Goal: Task Accomplishment & Management: Use online tool/utility

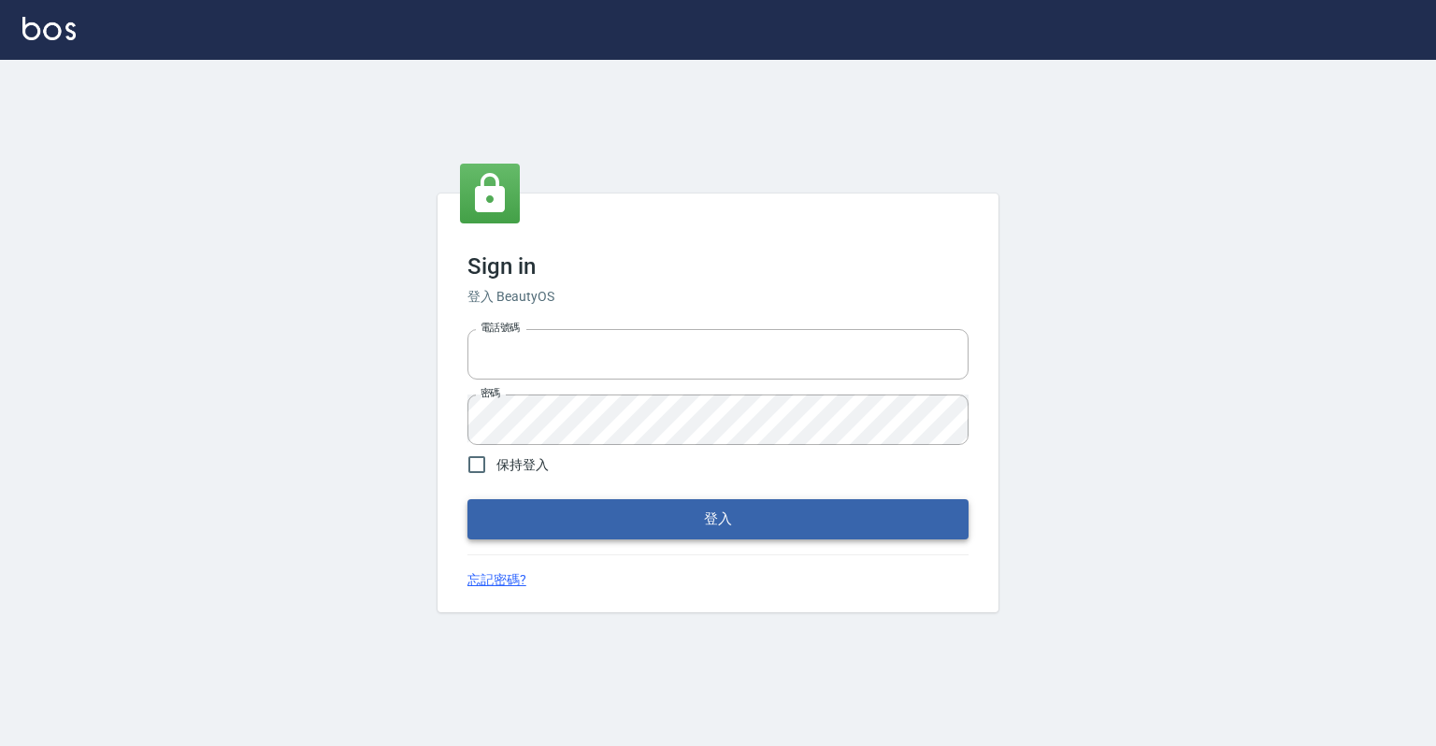
type input "0918176355"
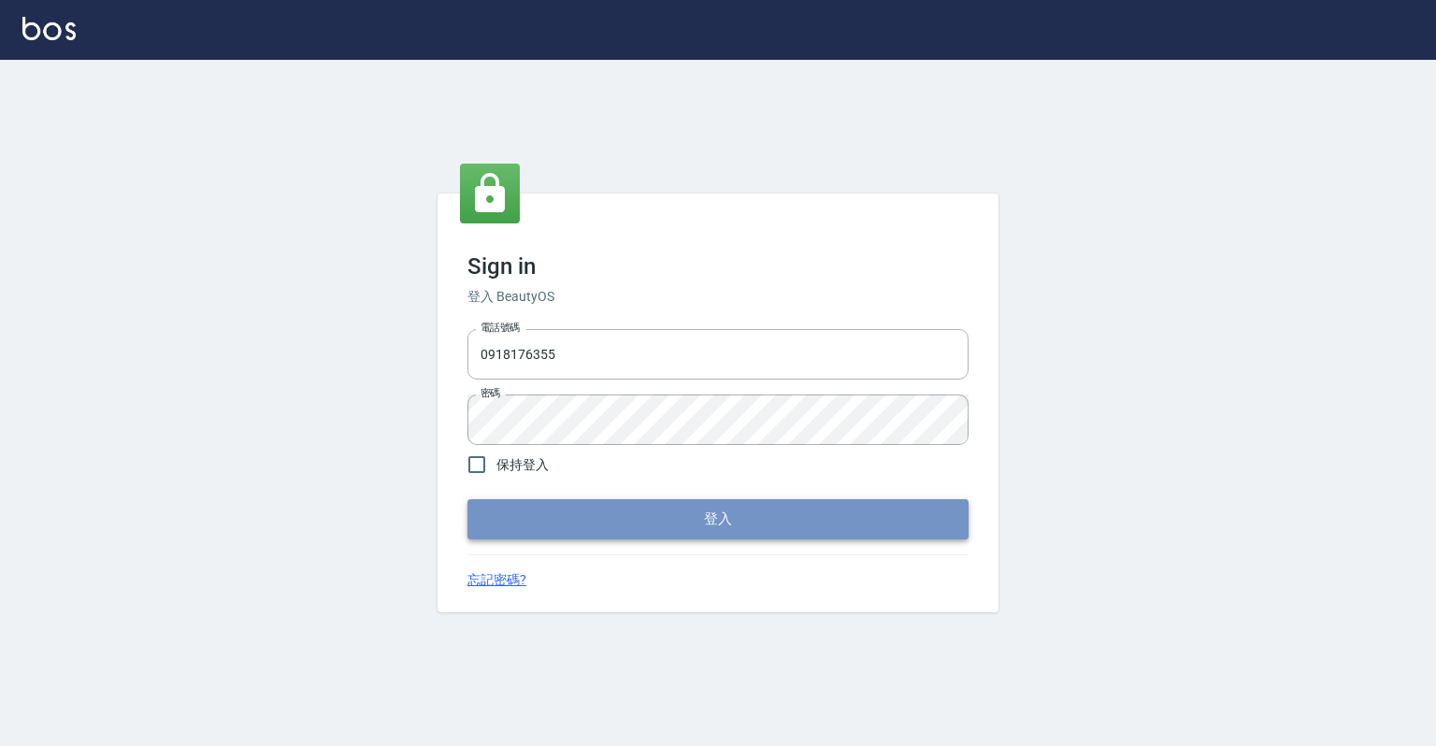
click at [741, 520] on button "登入" at bounding box center [717, 518] width 501 height 39
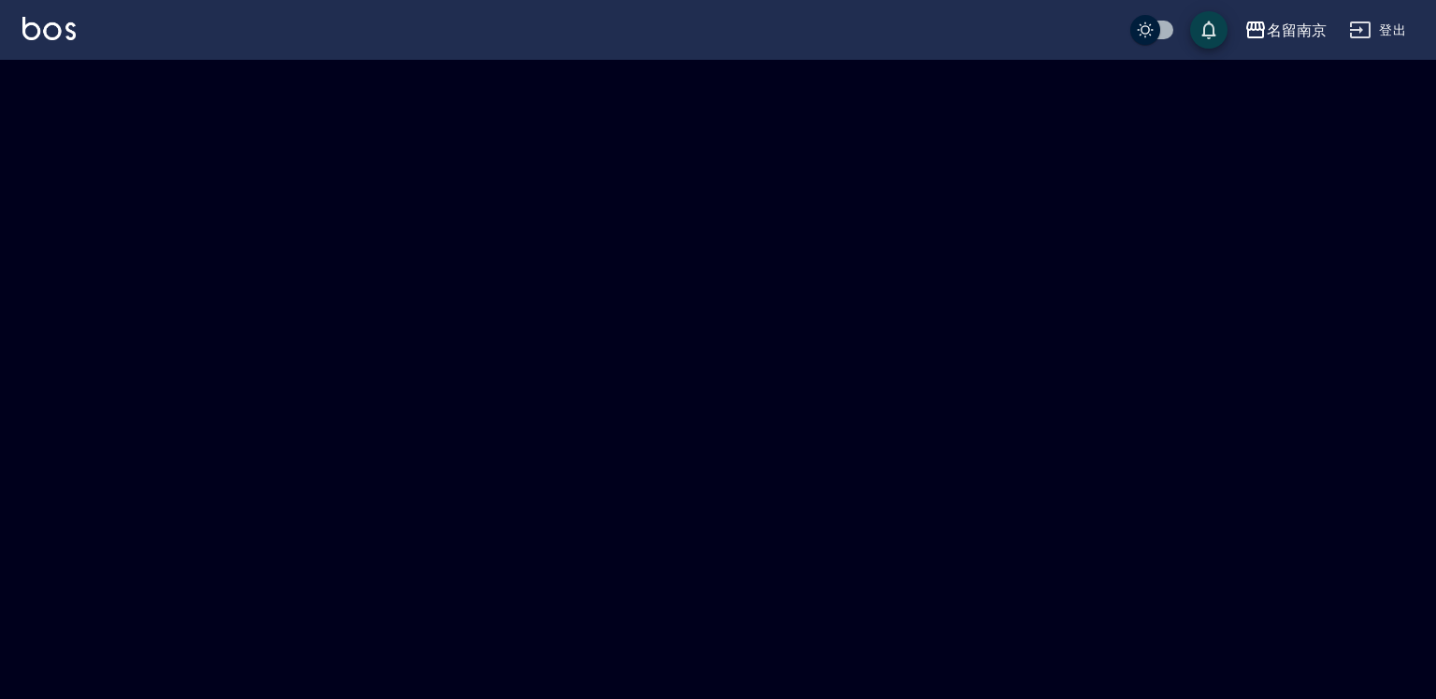
checkbox input "true"
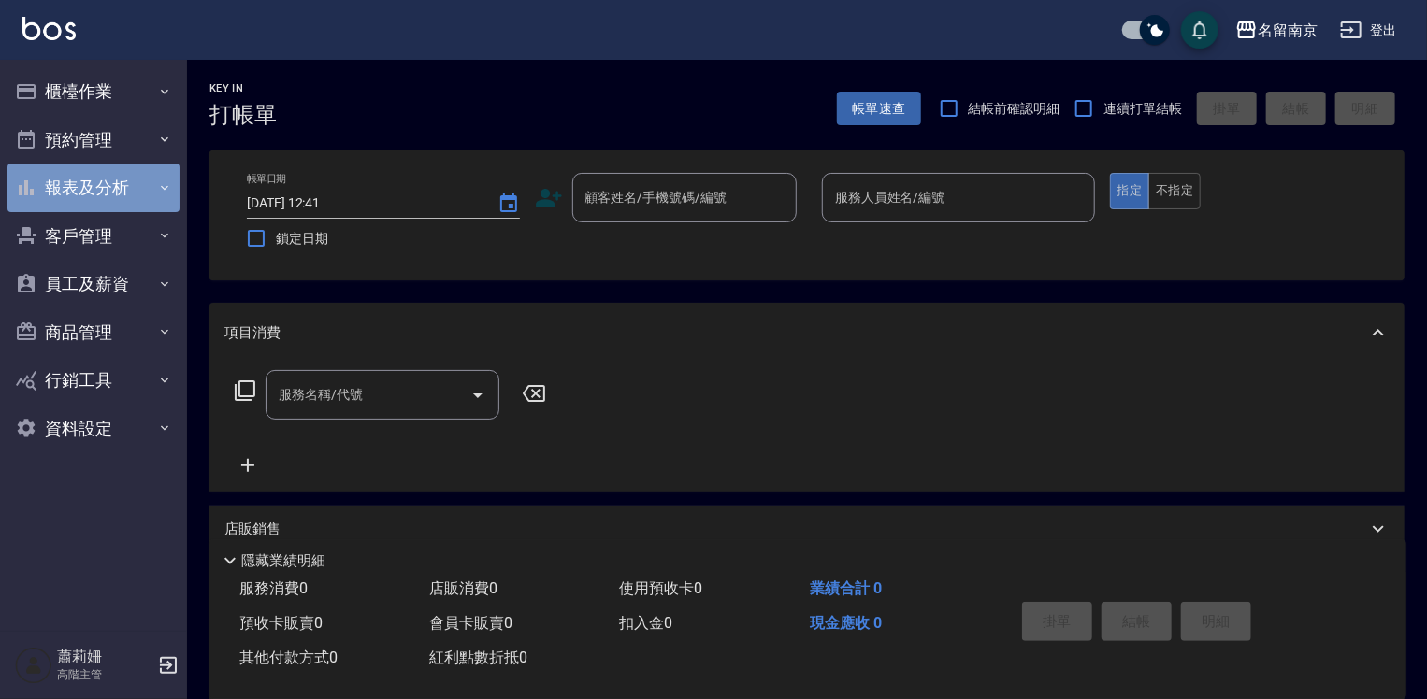
click at [85, 188] on button "報表及分析" at bounding box center [93, 188] width 172 height 49
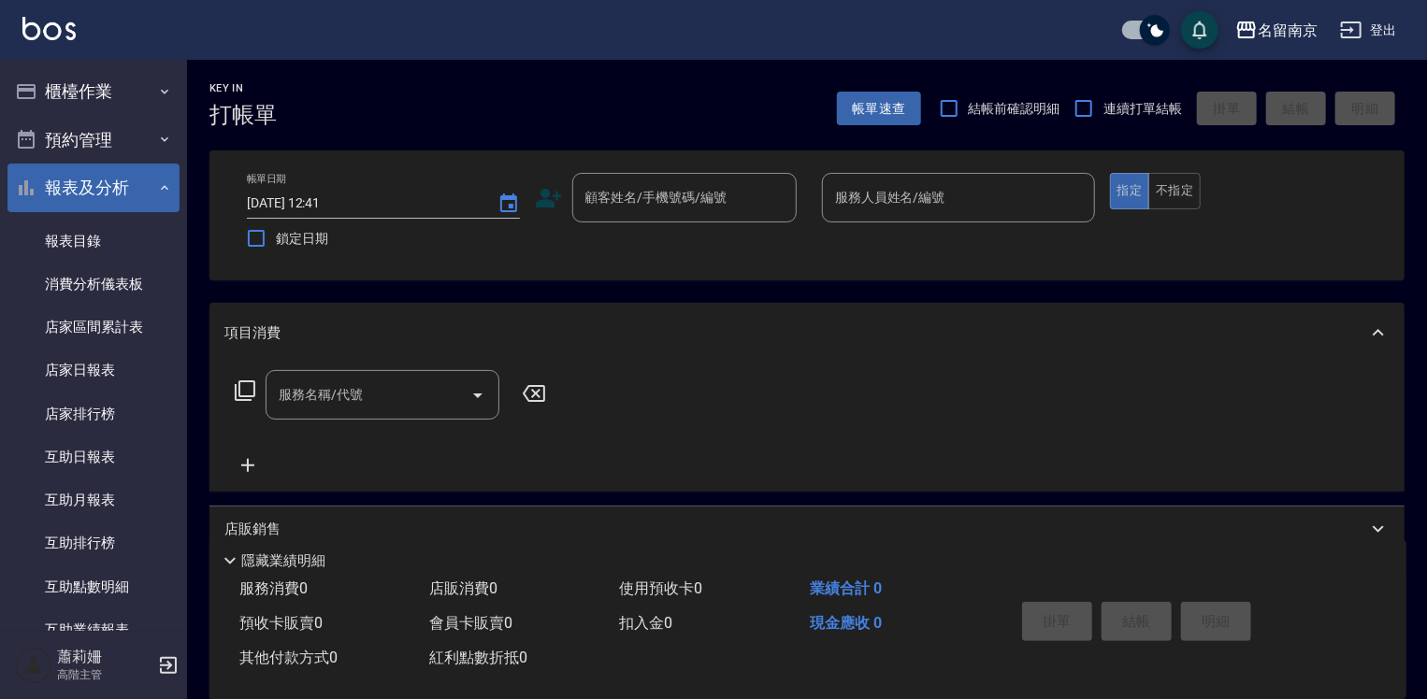
scroll to position [561, 0]
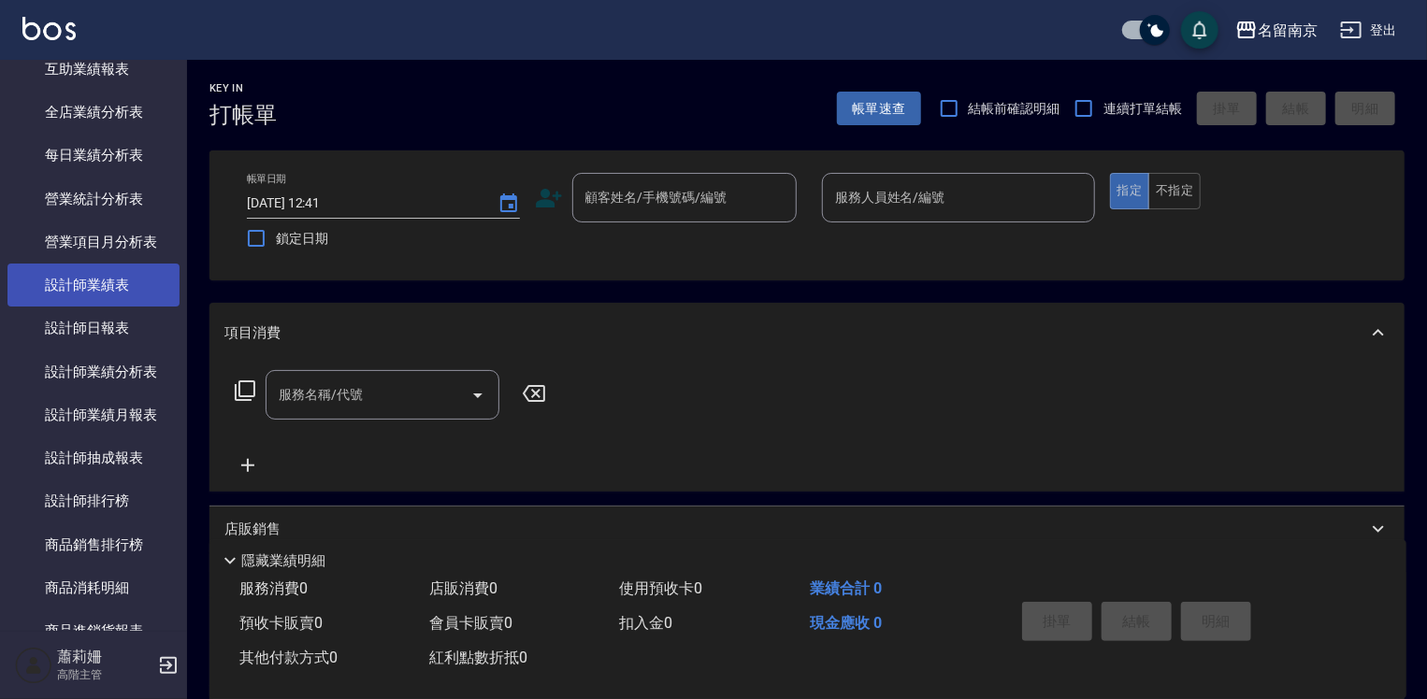
click at [68, 289] on link "設計師業績表" at bounding box center [93, 285] width 172 height 43
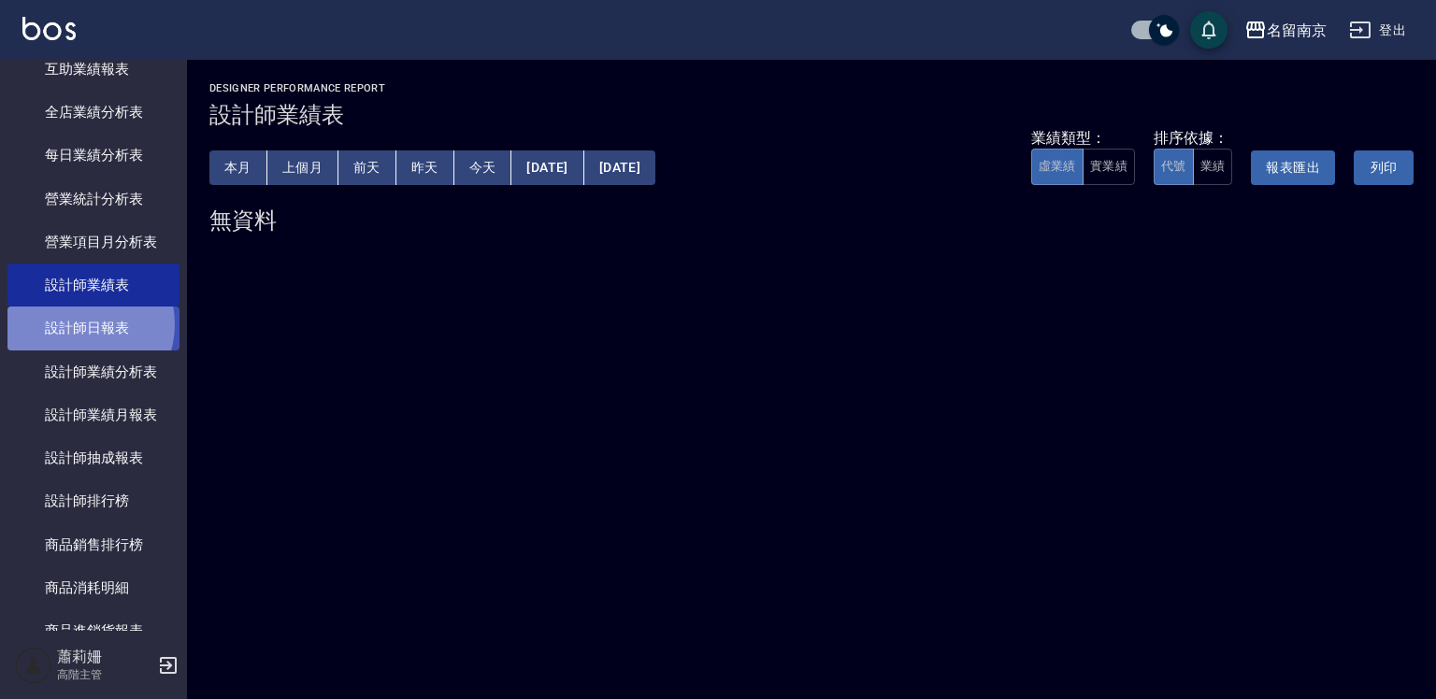
click at [79, 324] on link "設計師日報表" at bounding box center [93, 328] width 172 height 43
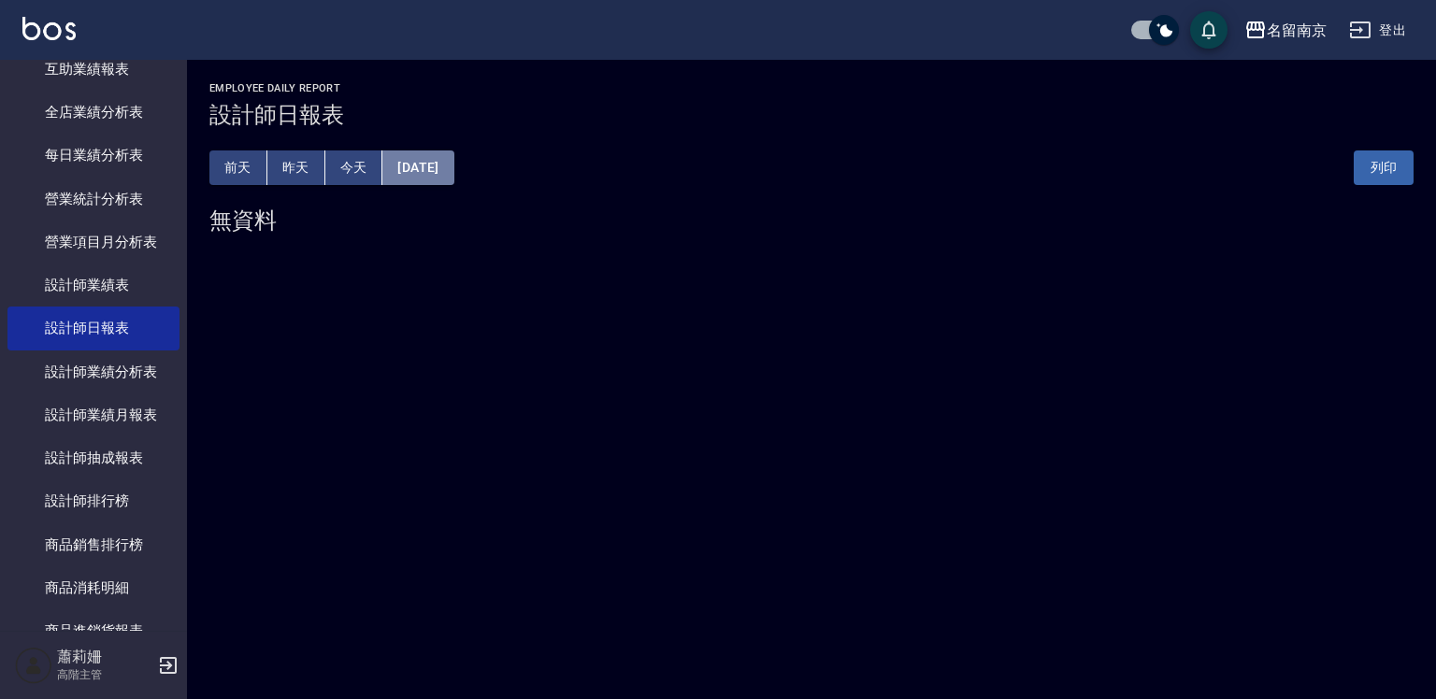
click at [425, 163] on button "[DATE]" at bounding box center [417, 168] width 71 height 35
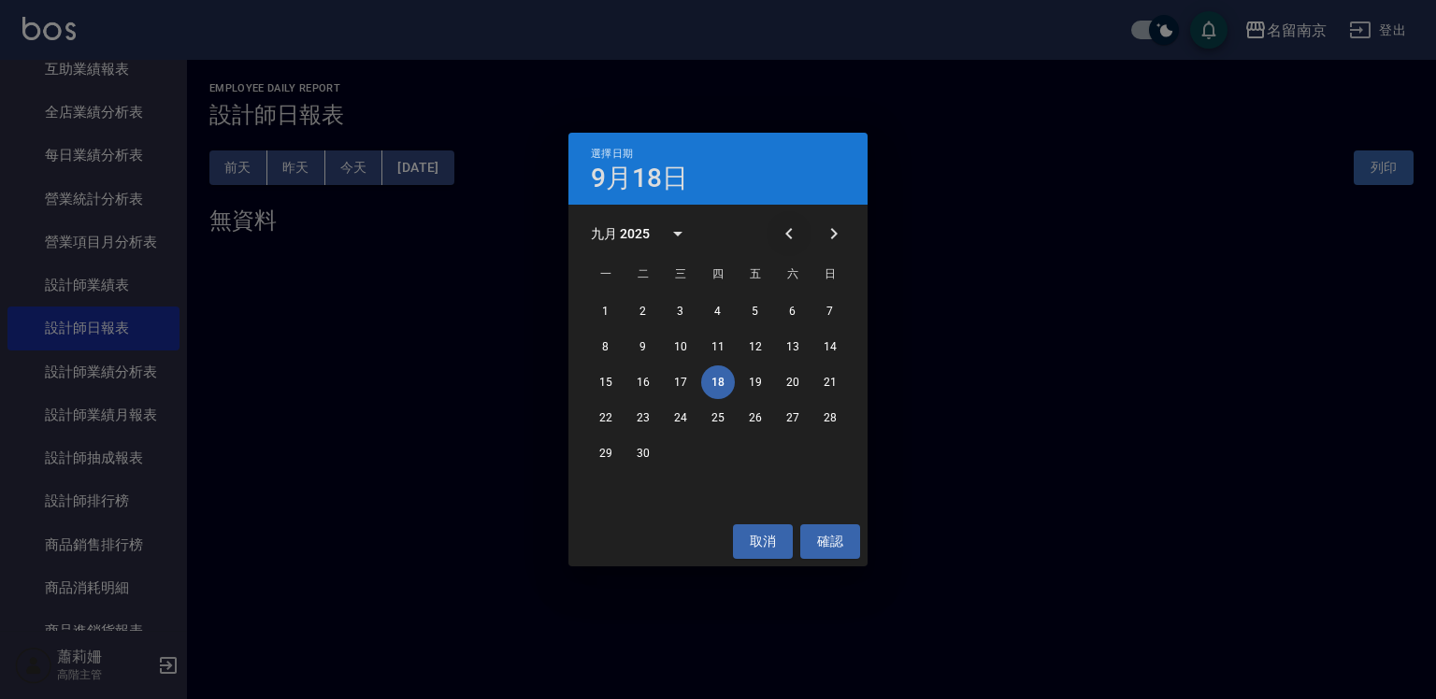
click at [779, 231] on icon "Previous month" at bounding box center [789, 234] width 22 height 22
click at [715, 343] on button "7" at bounding box center [718, 347] width 34 height 34
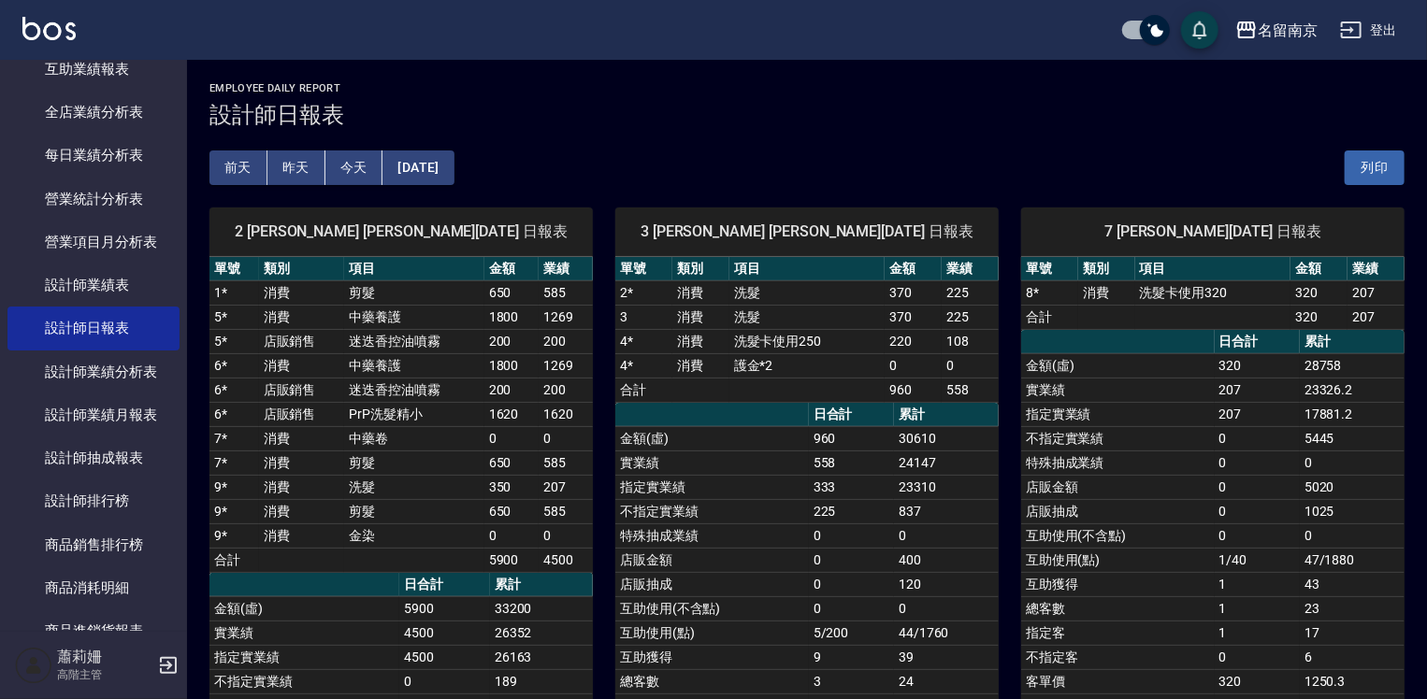
click at [419, 169] on button "2025/08/07" at bounding box center [417, 168] width 71 height 35
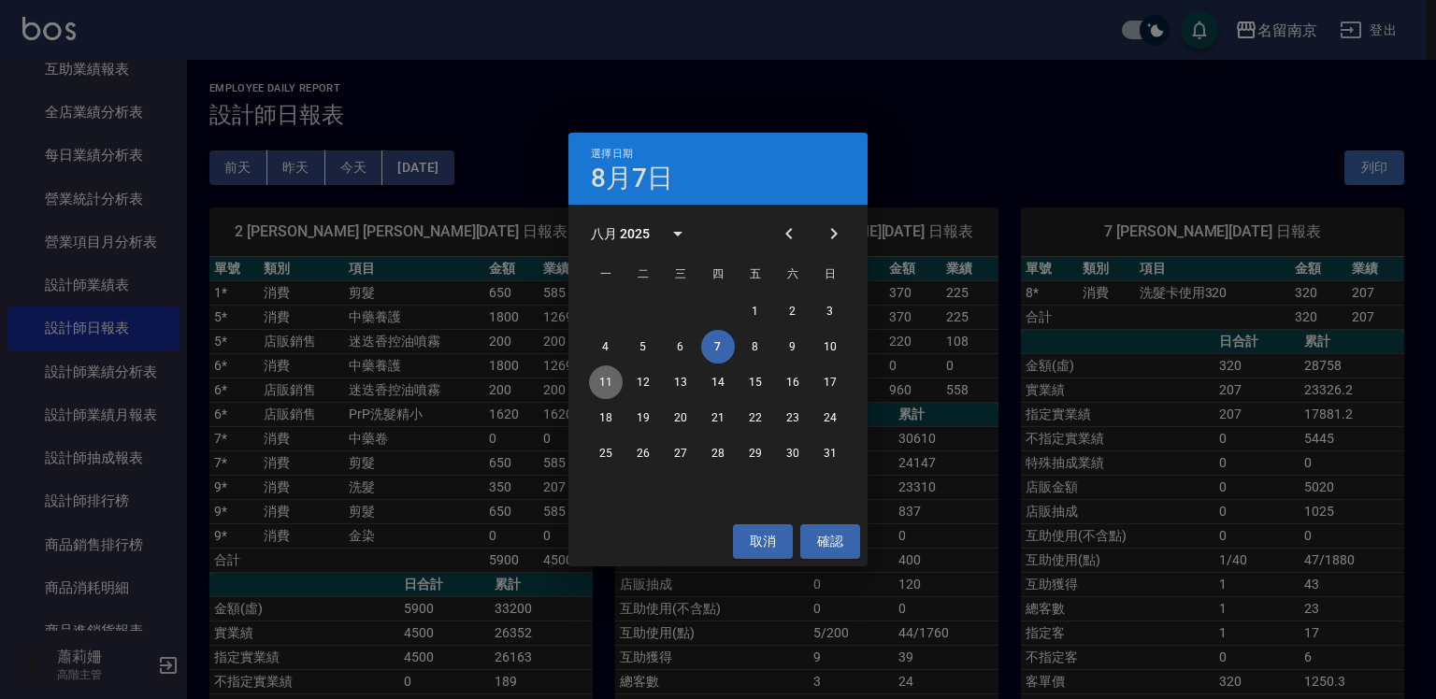
click at [603, 381] on button "11" at bounding box center [606, 383] width 34 height 34
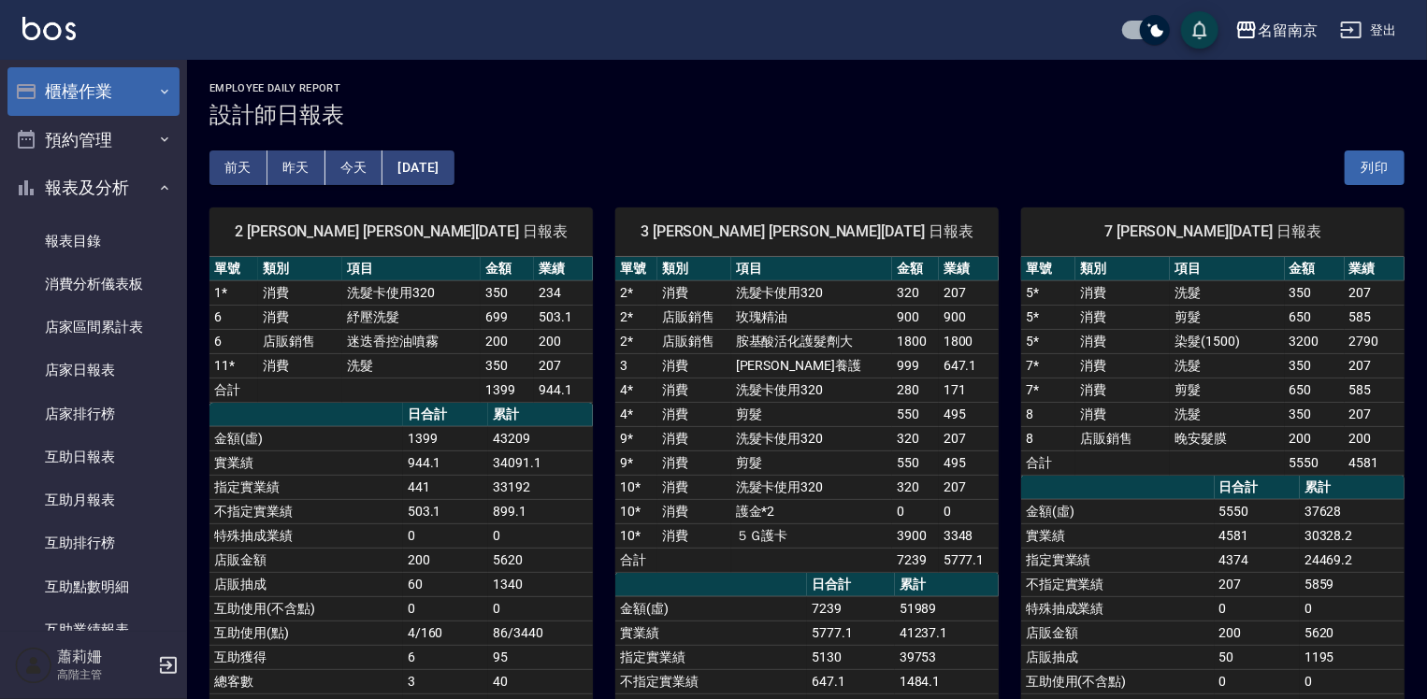
click at [106, 99] on button "櫃檯作業" at bounding box center [93, 91] width 172 height 49
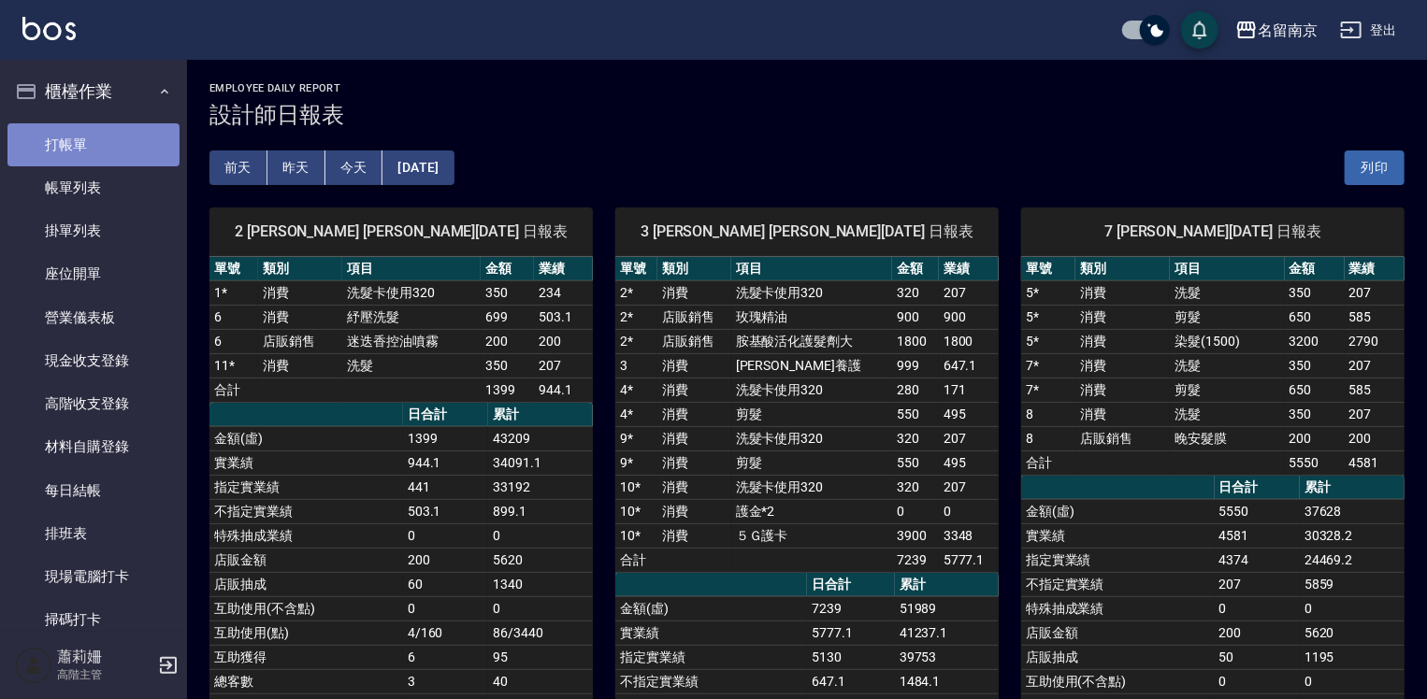
click at [97, 128] on link "打帳單" at bounding box center [93, 144] width 172 height 43
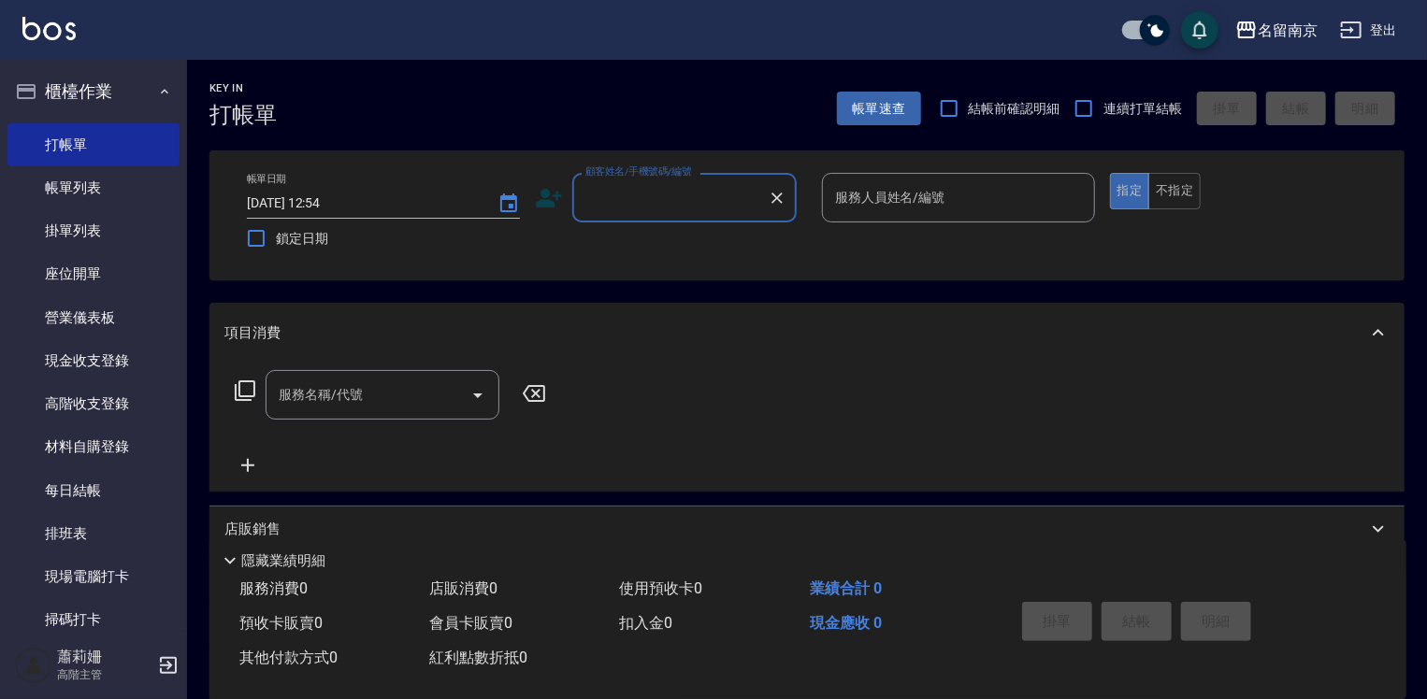
scroll to position [187, 0]
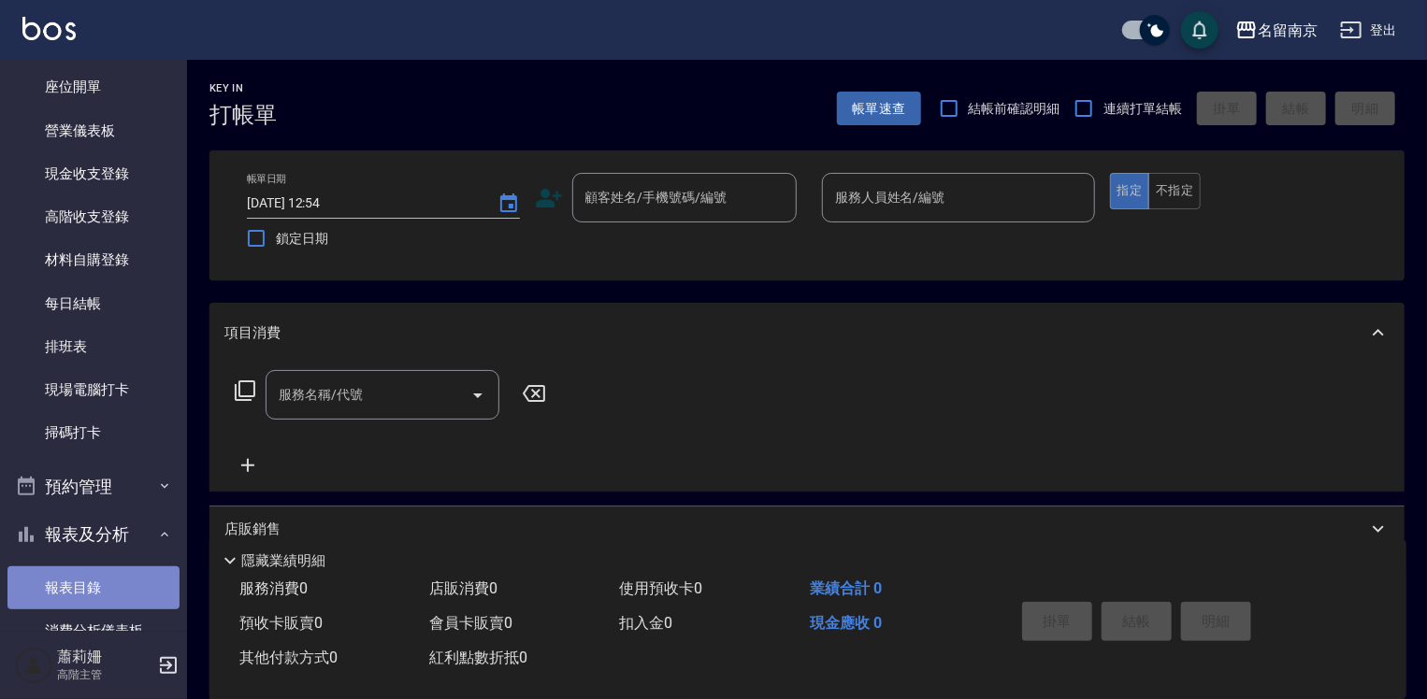
click at [93, 580] on link "報表目錄" at bounding box center [93, 588] width 172 height 43
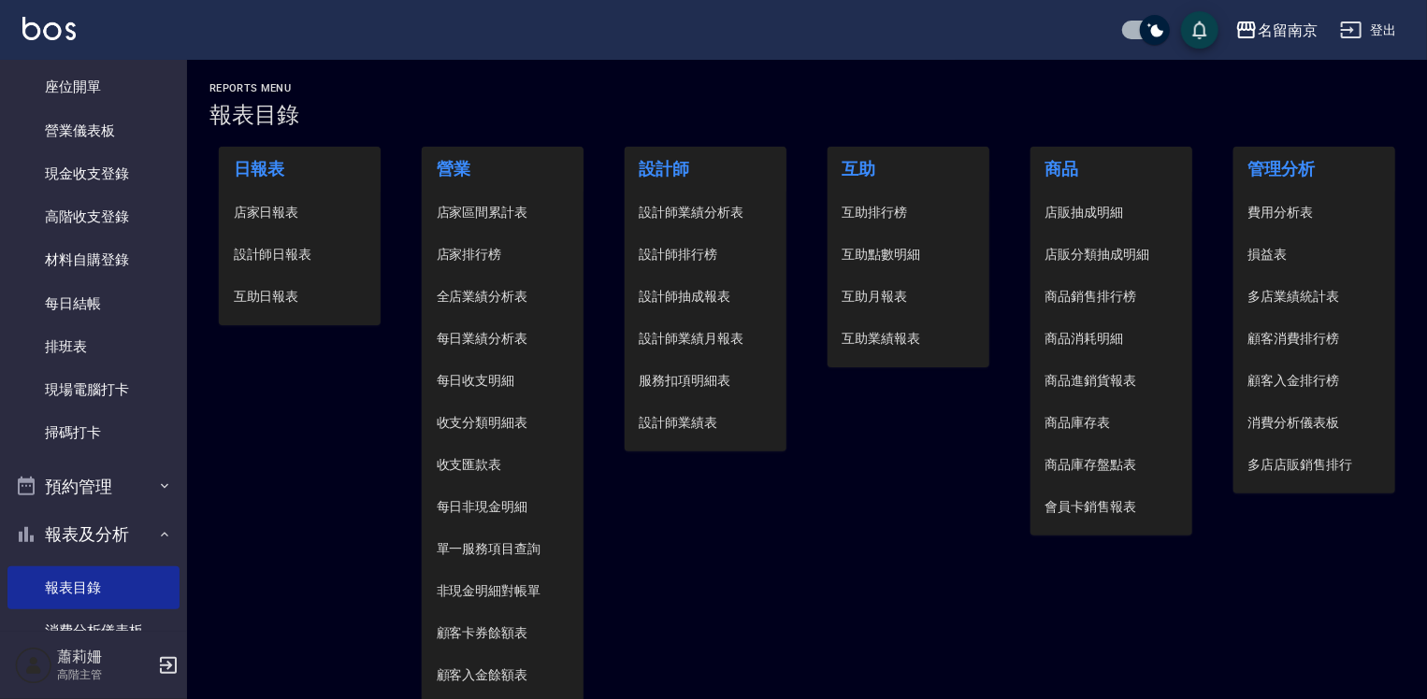
click at [295, 249] on span "設計師日報表" at bounding box center [300, 255] width 133 height 20
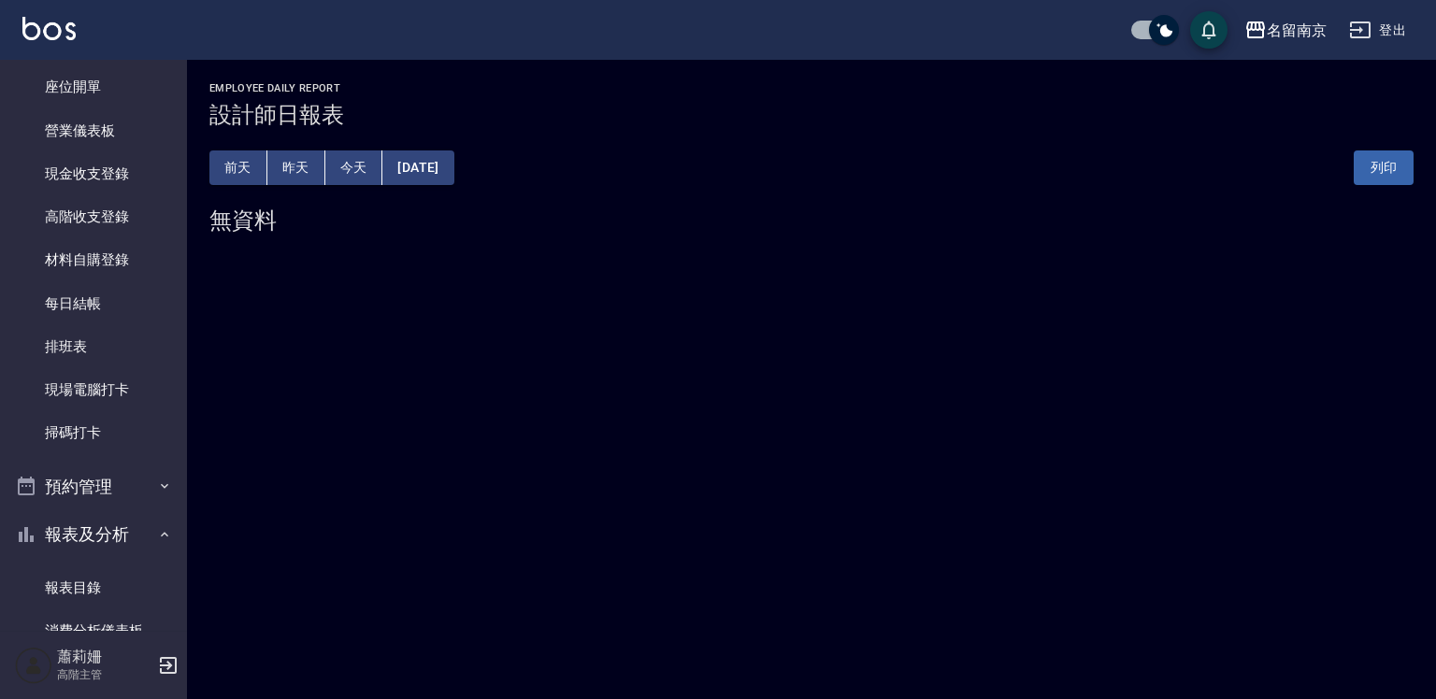
click at [422, 180] on button "[DATE]" at bounding box center [417, 168] width 71 height 35
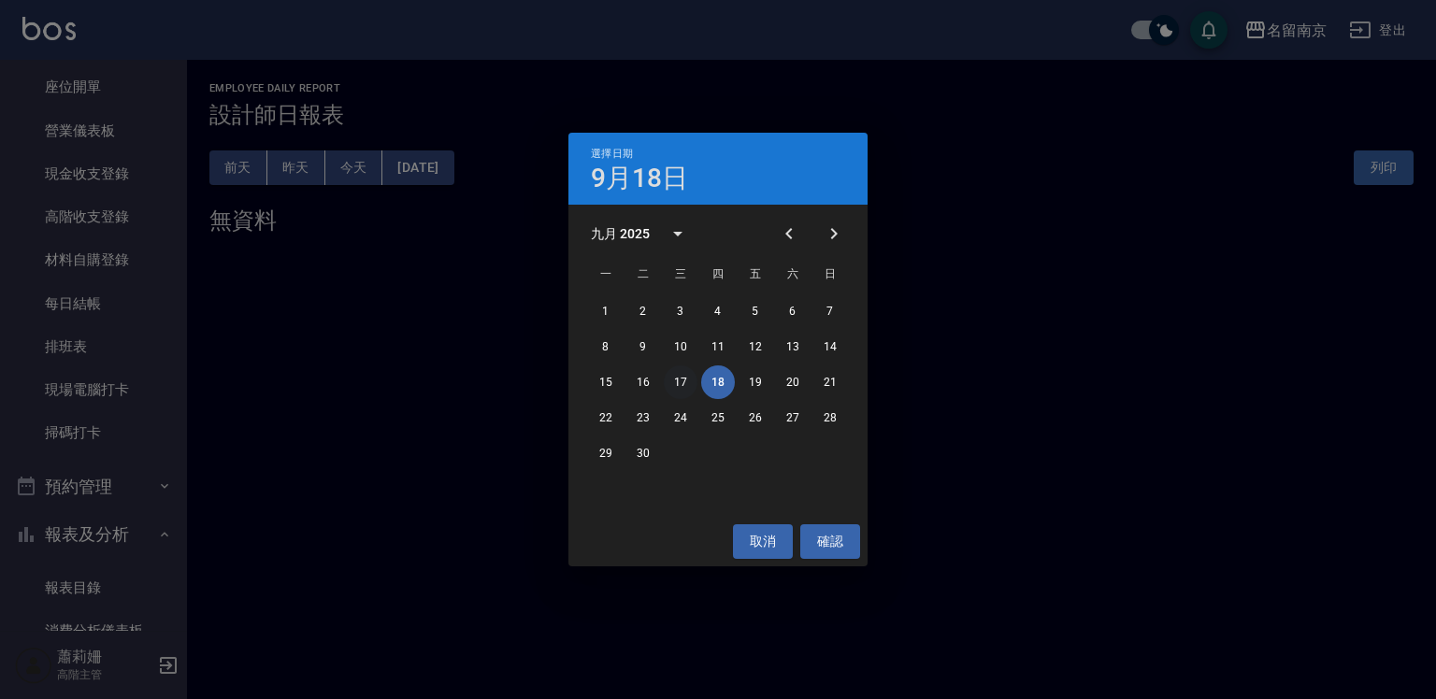
click at [683, 381] on button "17" at bounding box center [681, 383] width 34 height 34
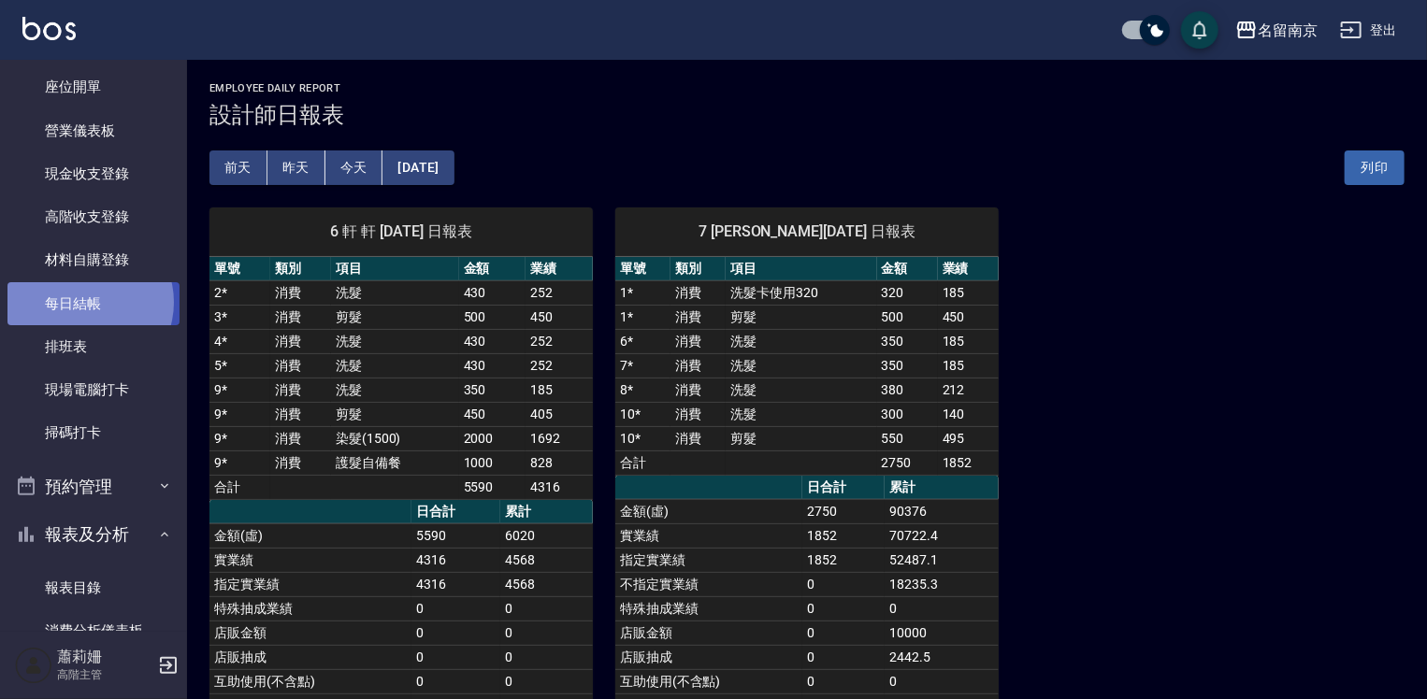
click at [87, 302] on link "每日結帳" at bounding box center [93, 303] width 172 height 43
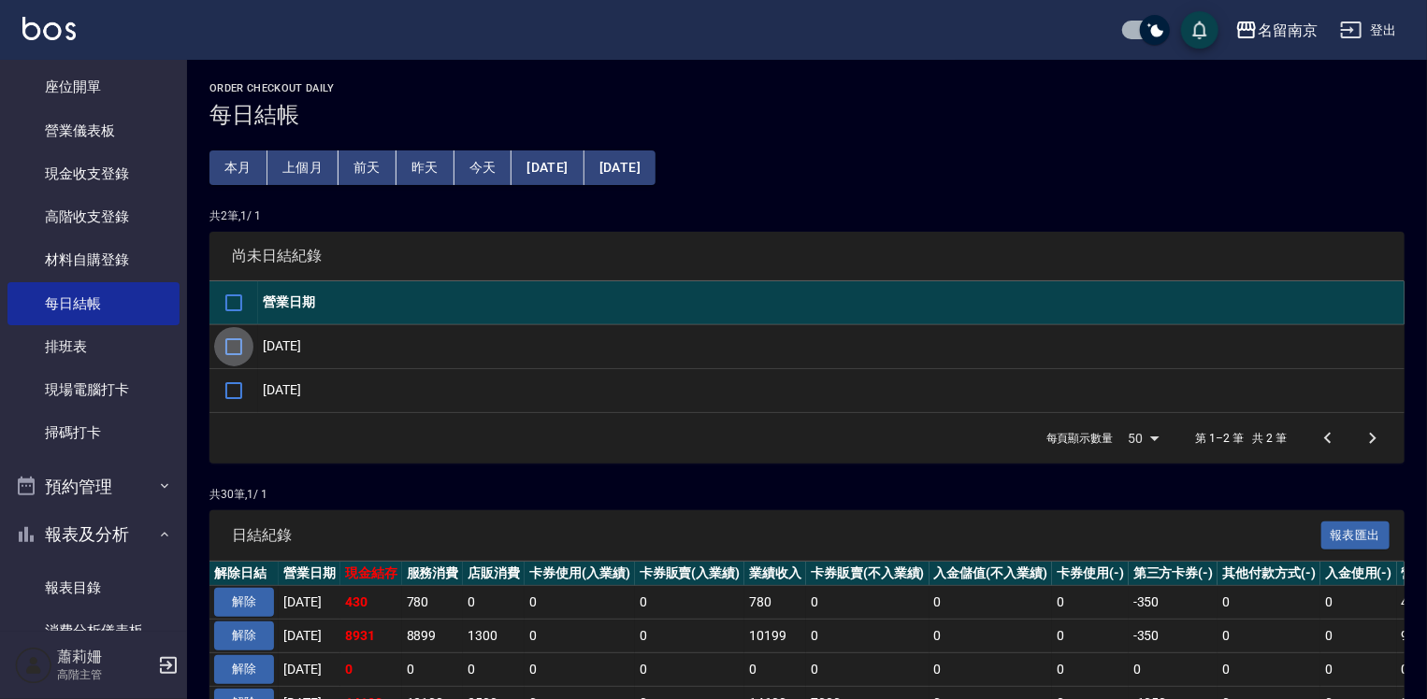
click at [239, 341] on input "checkbox" at bounding box center [233, 346] width 39 height 39
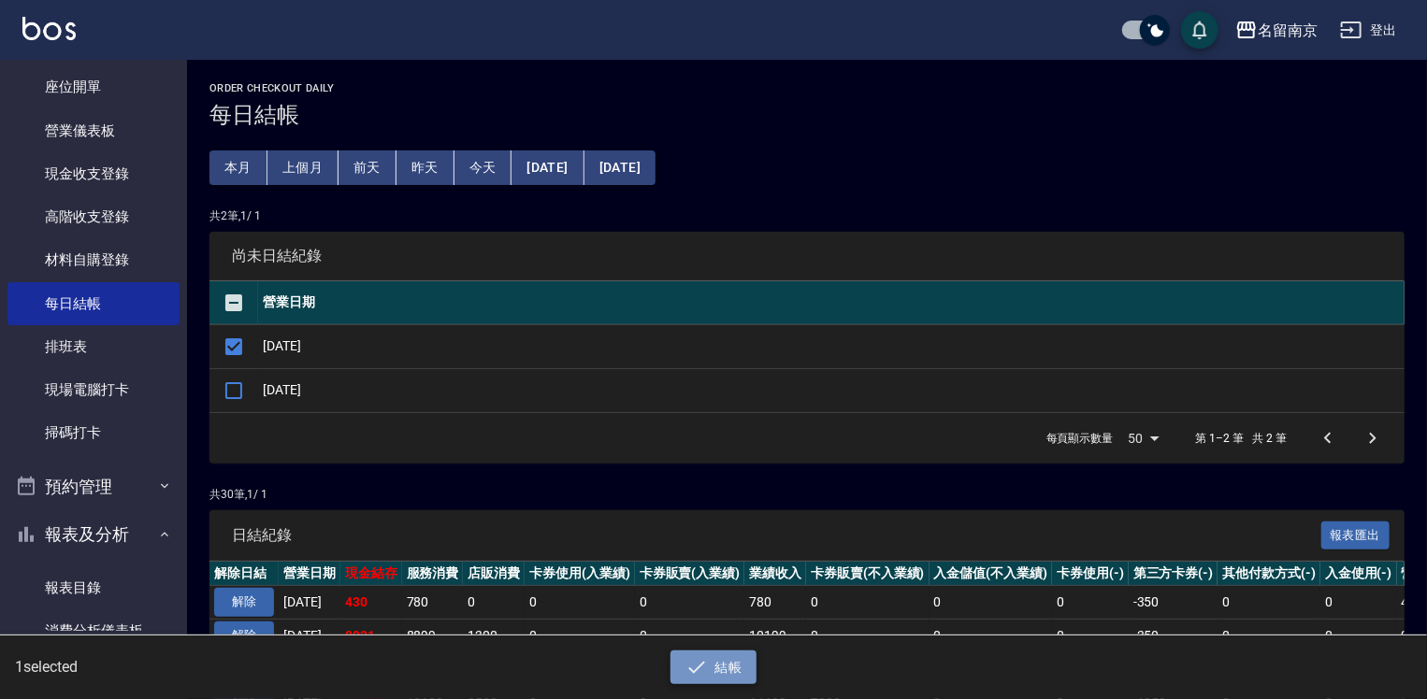
click at [714, 664] on button "結帳" at bounding box center [713, 668] width 87 height 35
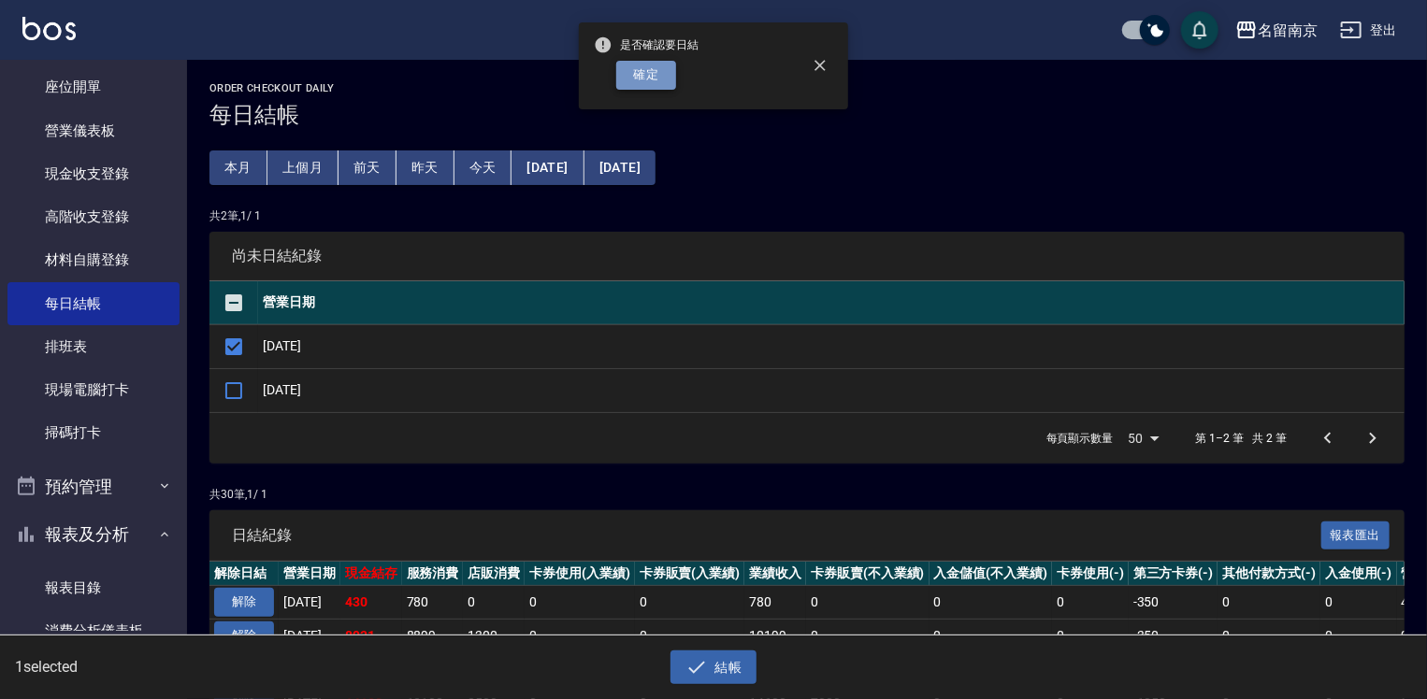
click at [643, 71] on button "確定" at bounding box center [646, 75] width 60 height 29
checkbox input "false"
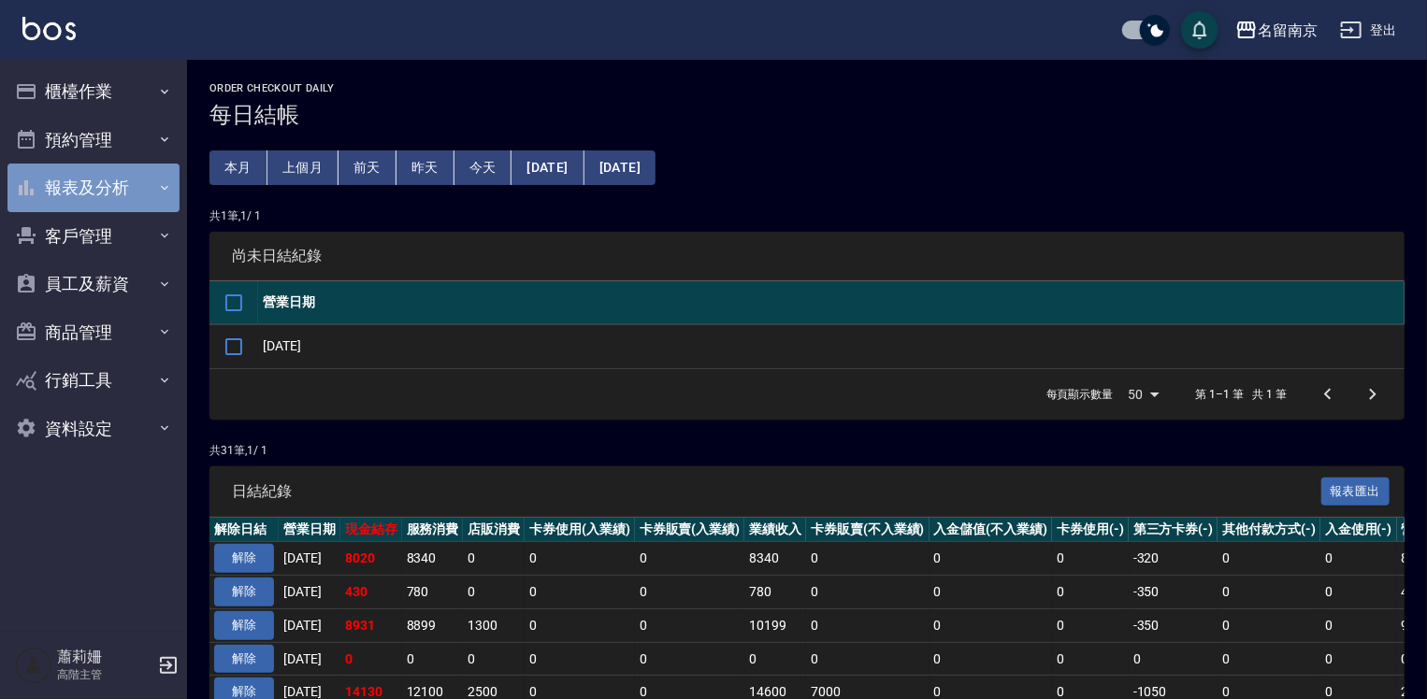
click at [93, 199] on button "報表及分析" at bounding box center [93, 188] width 172 height 49
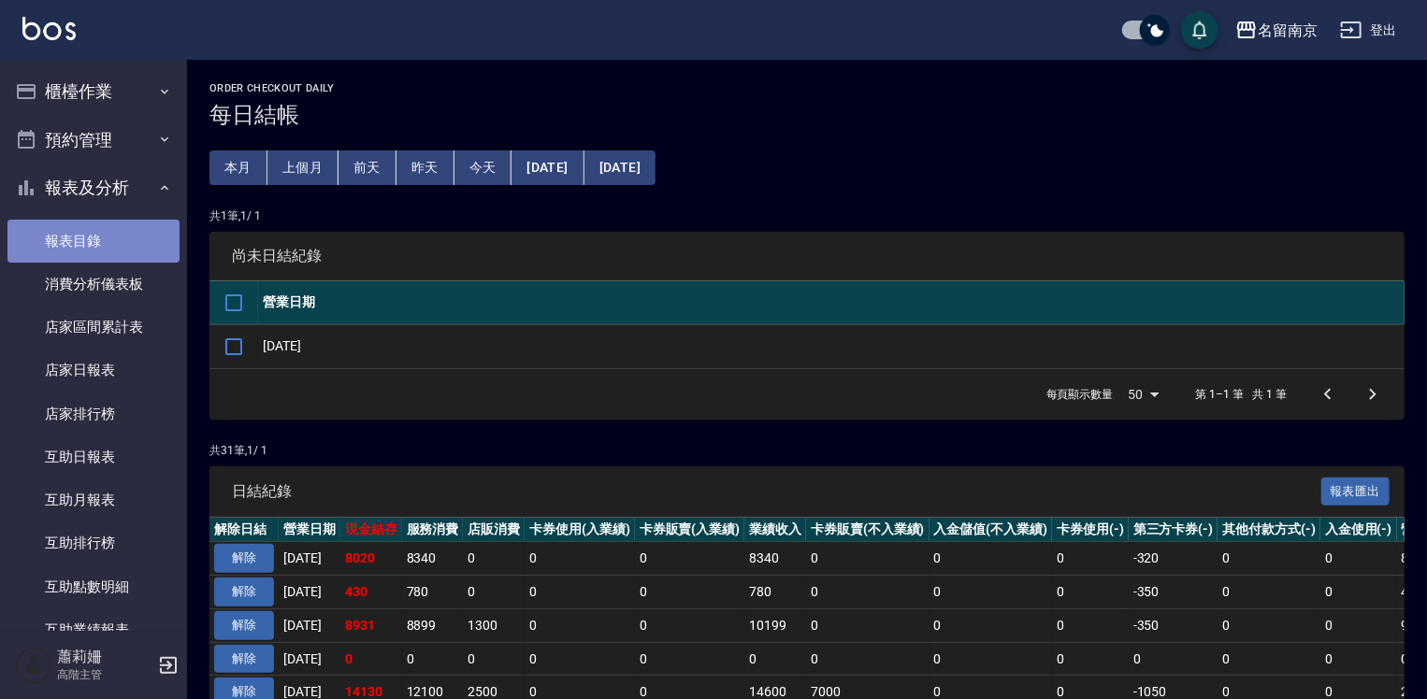
click at [97, 226] on link "報表目錄" at bounding box center [93, 241] width 172 height 43
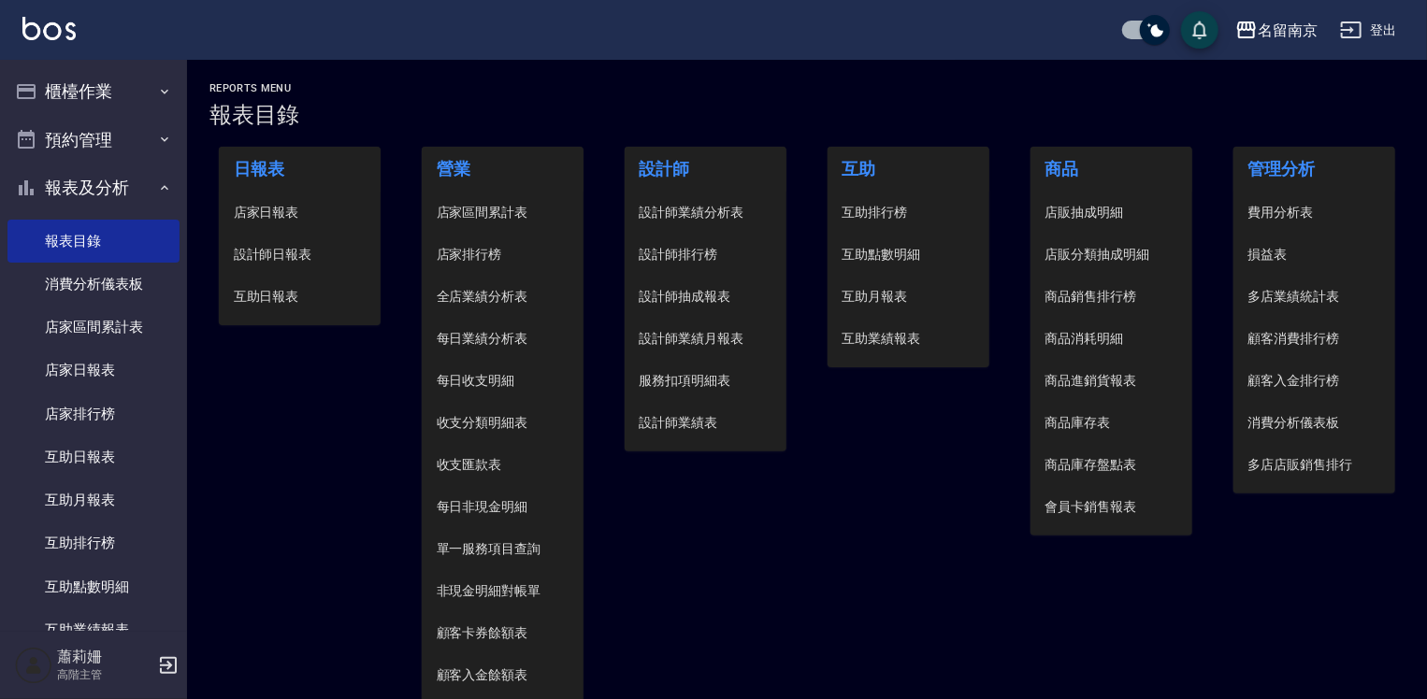
click at [275, 249] on span "設計師日報表" at bounding box center [300, 255] width 133 height 20
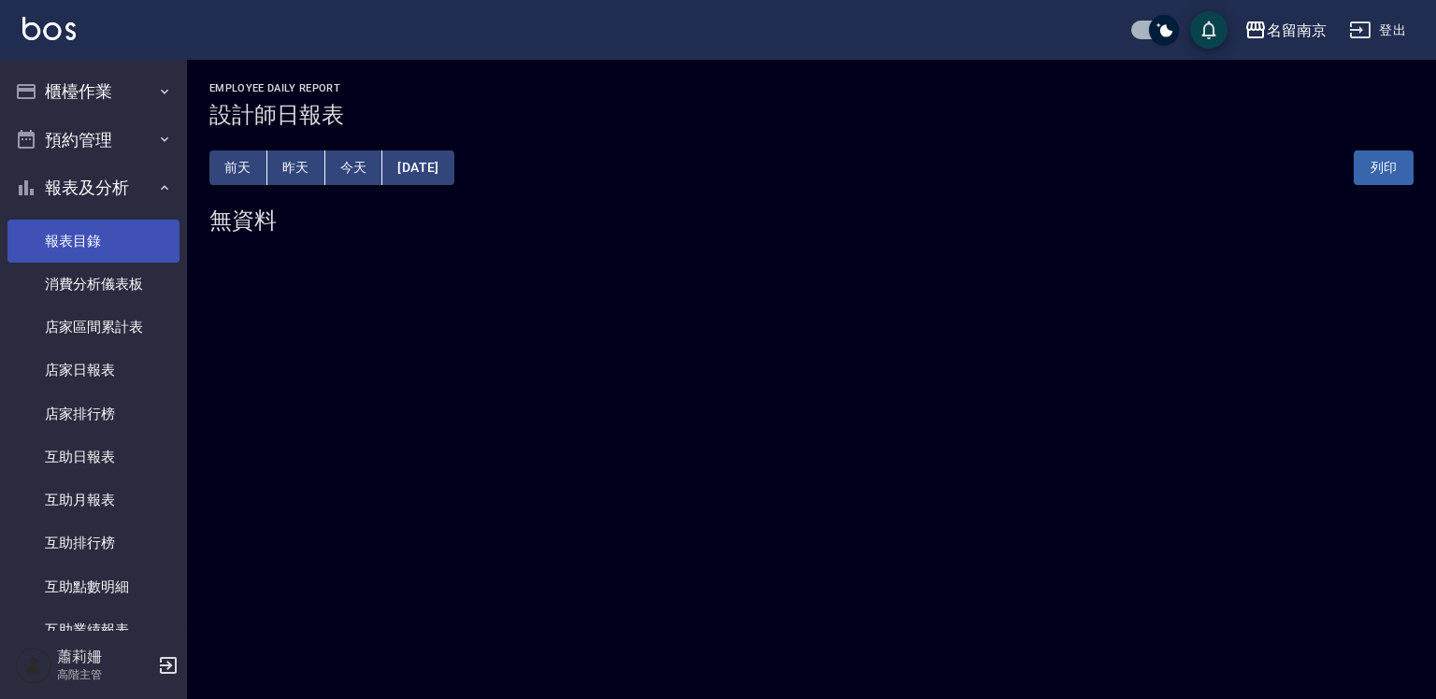
click at [75, 242] on link "報表目錄" at bounding box center [93, 241] width 172 height 43
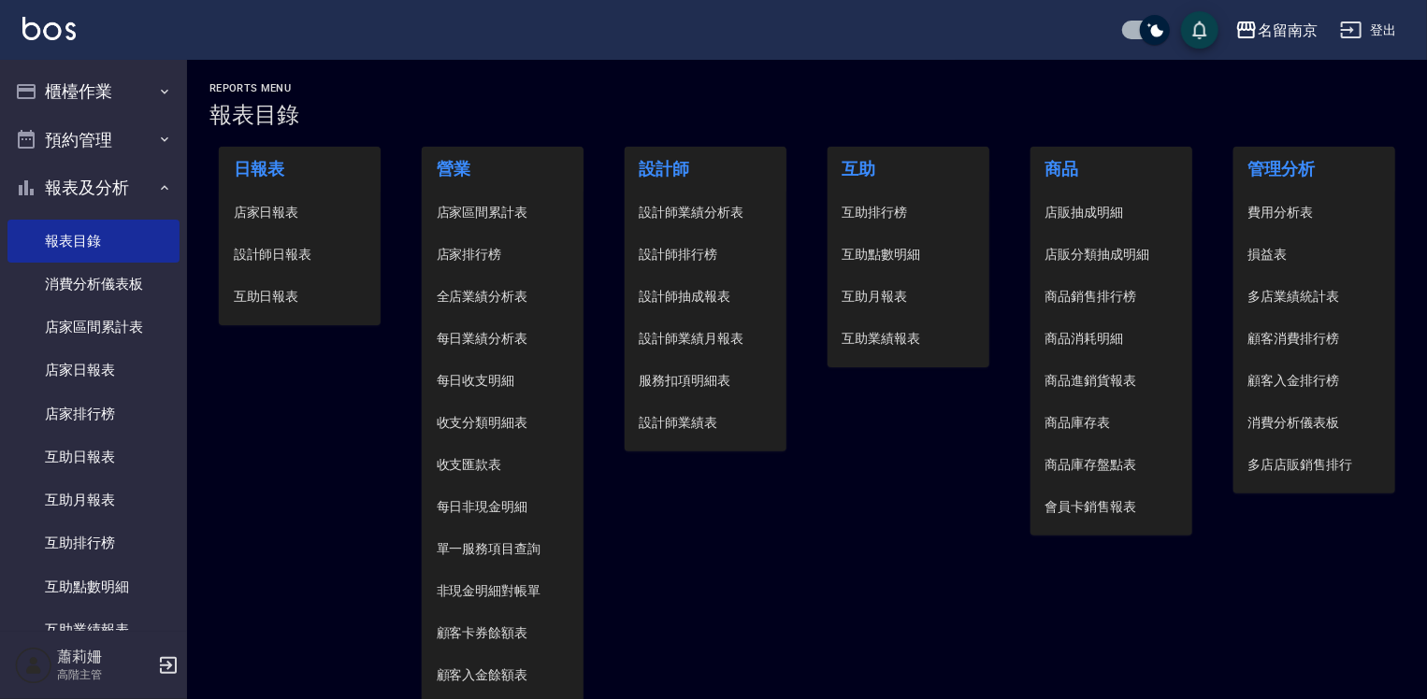
click at [276, 208] on span "店家日報表" at bounding box center [300, 213] width 133 height 20
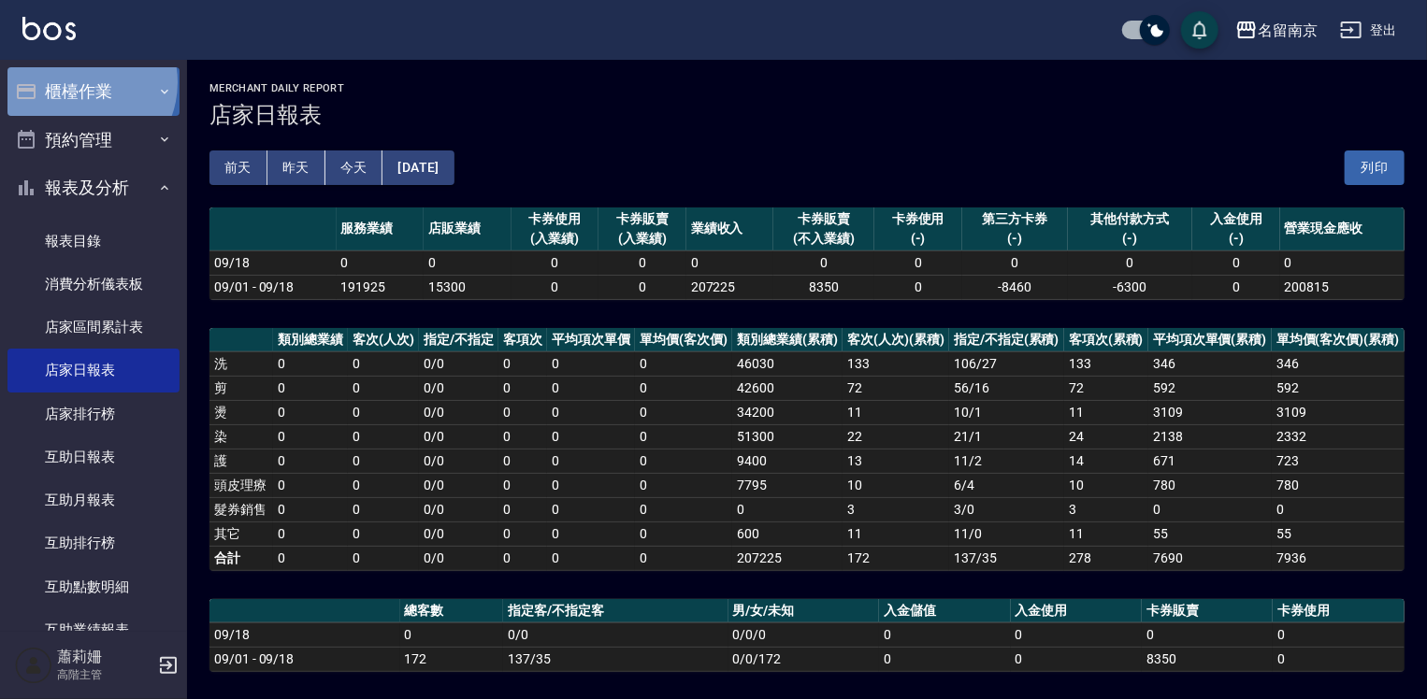
click at [79, 82] on button "櫃檯作業" at bounding box center [93, 91] width 172 height 49
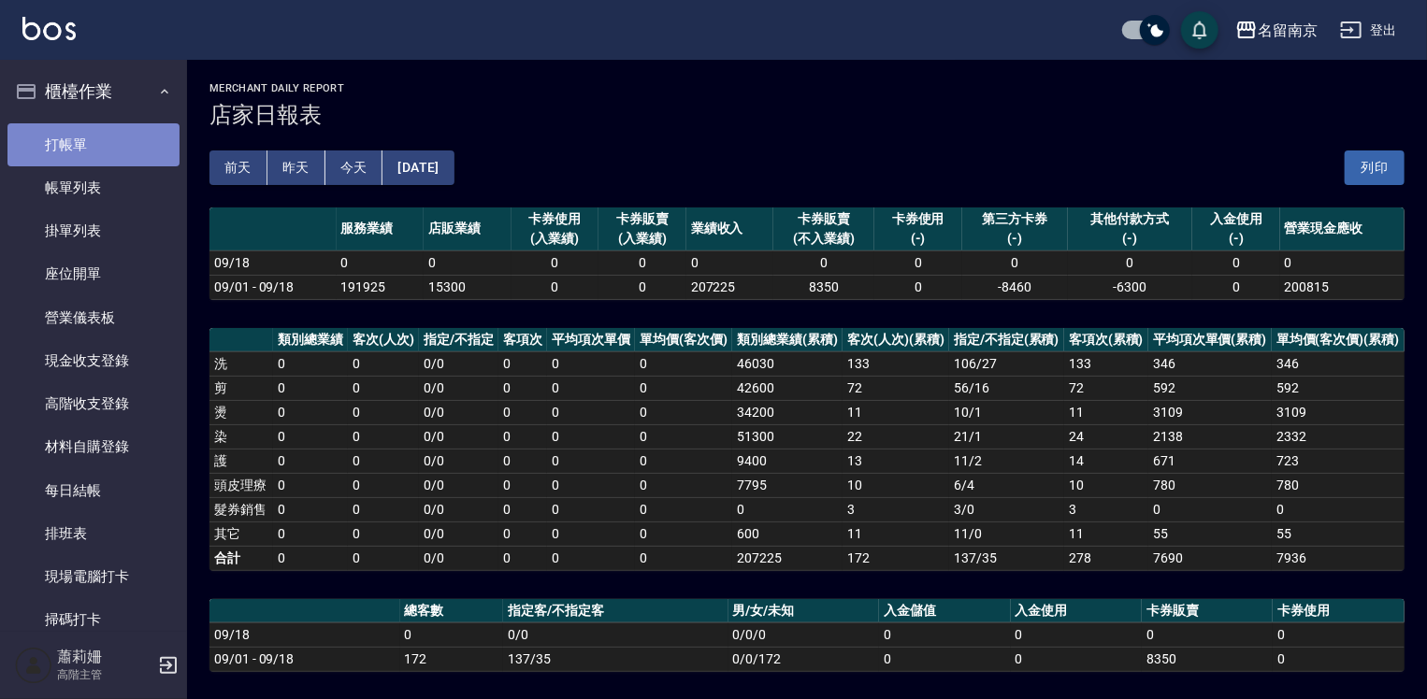
click at [95, 136] on link "打帳單" at bounding box center [93, 144] width 172 height 43
